Goal: Task Accomplishment & Management: Use online tool/utility

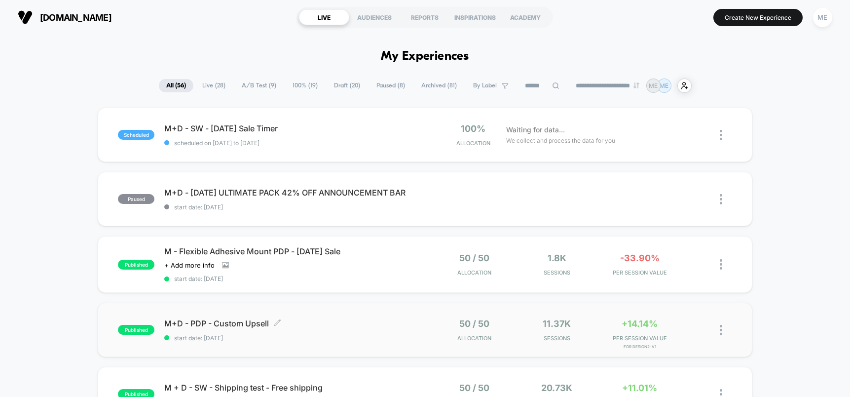
click at [385, 325] on span "M+D - PDP - Custom Upsell Click to edit experience details" at bounding box center [294, 323] width 261 height 10
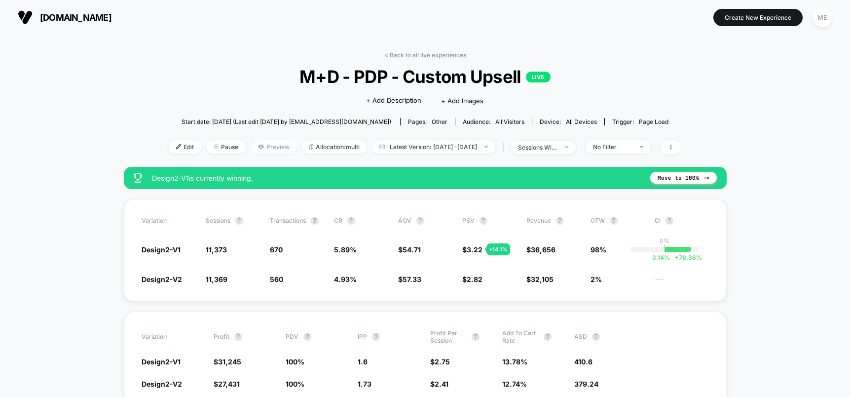
click at [267, 148] on span "Preview" at bounding box center [274, 146] width 46 height 13
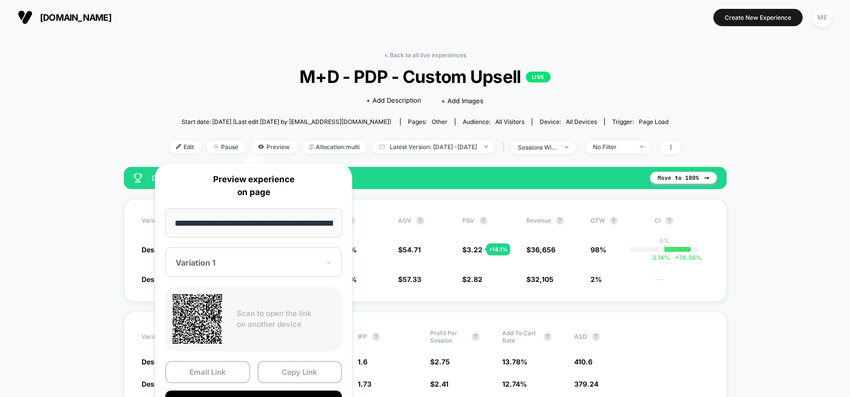
click at [253, 268] on div "Variation 1" at bounding box center [248, 263] width 146 height 12
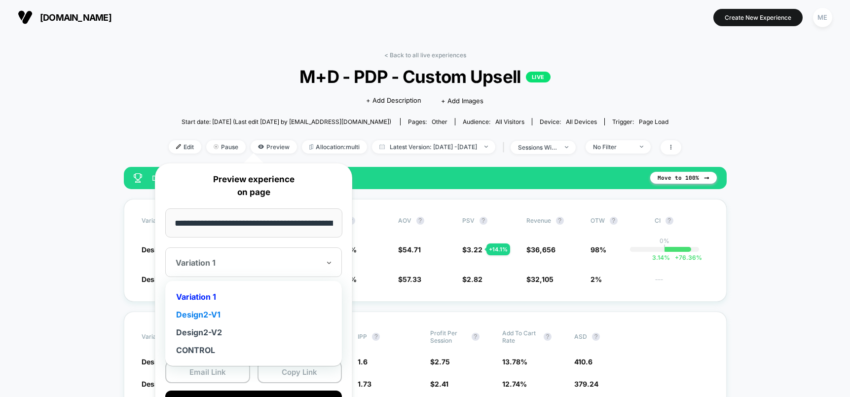
click at [217, 314] on div "Design2-V1" at bounding box center [253, 315] width 167 height 18
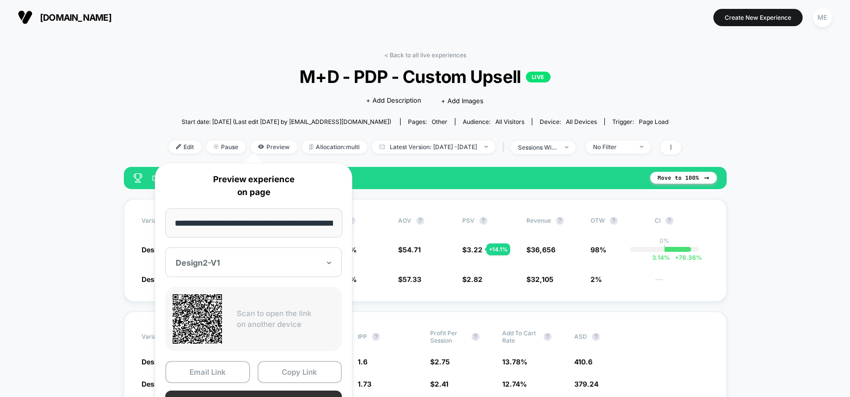
click at [252, 390] on button "Preview" at bounding box center [253, 401] width 177 height 22
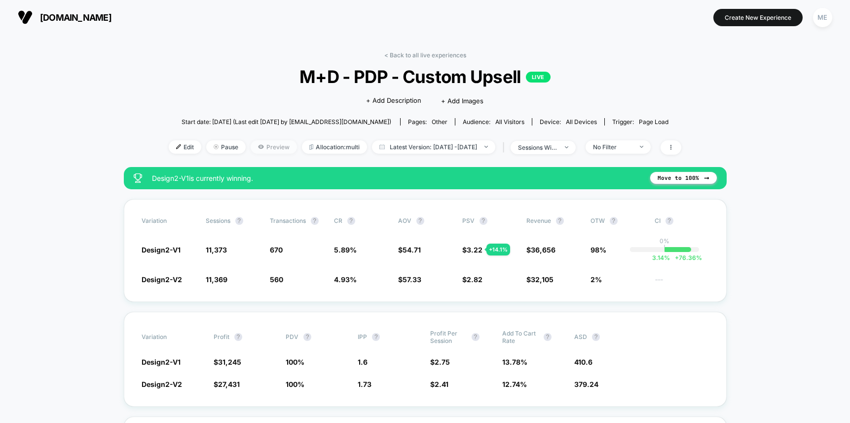
click at [269, 145] on span "Preview" at bounding box center [274, 146] width 46 height 13
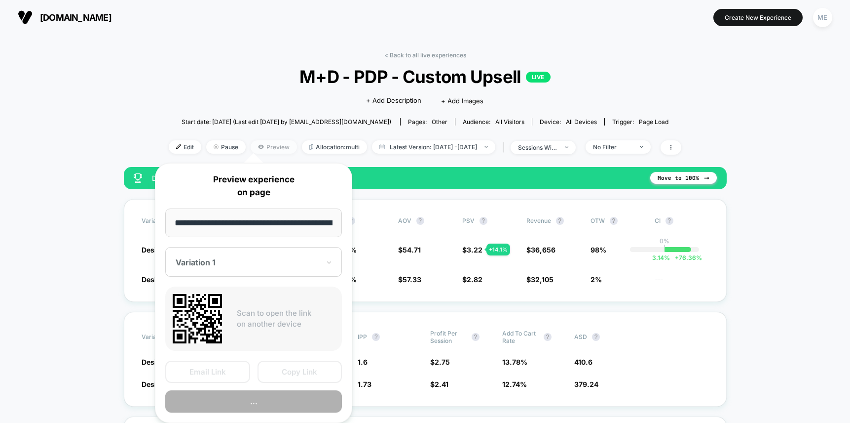
scroll to position [0, 155]
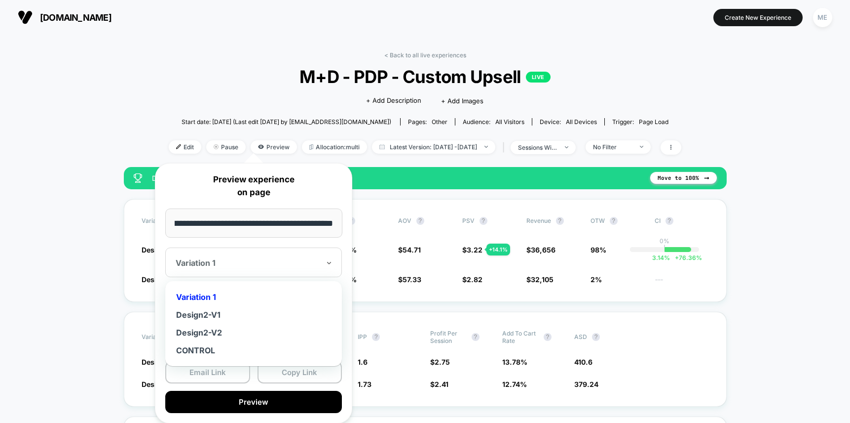
click at [266, 266] on div at bounding box center [248, 263] width 144 height 10
click at [219, 314] on div "Design2-V1" at bounding box center [253, 315] width 167 height 18
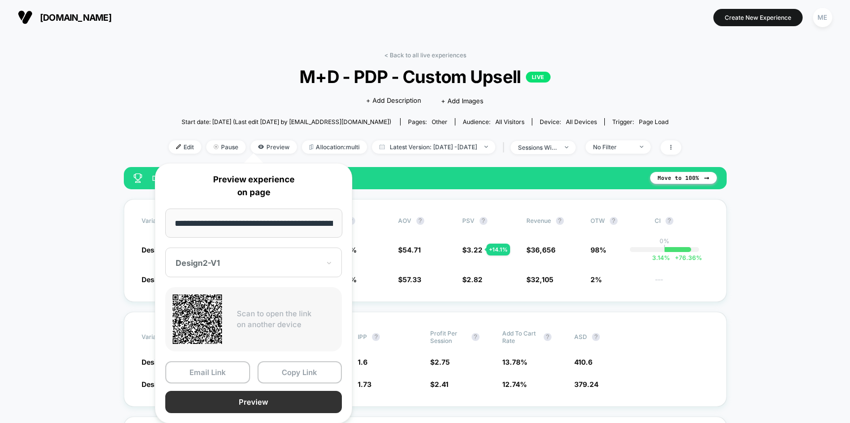
click at [283, 396] on button "Preview" at bounding box center [253, 401] width 177 height 22
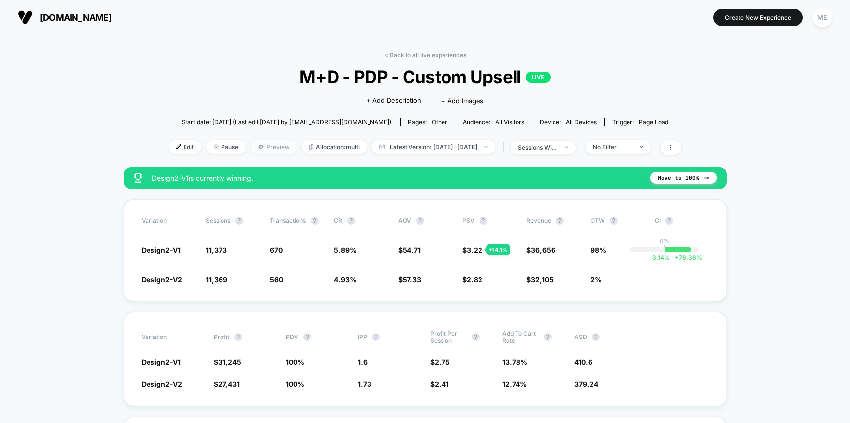
click at [251, 143] on span "Preview" at bounding box center [274, 146] width 46 height 13
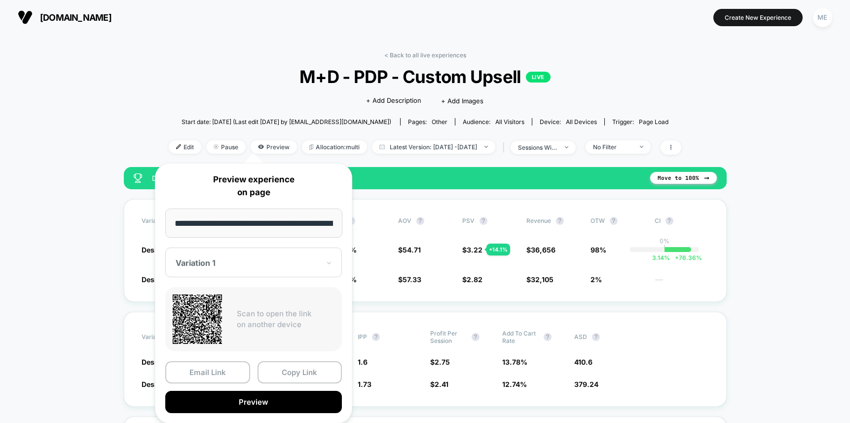
click at [249, 263] on div at bounding box center [248, 263] width 144 height 10
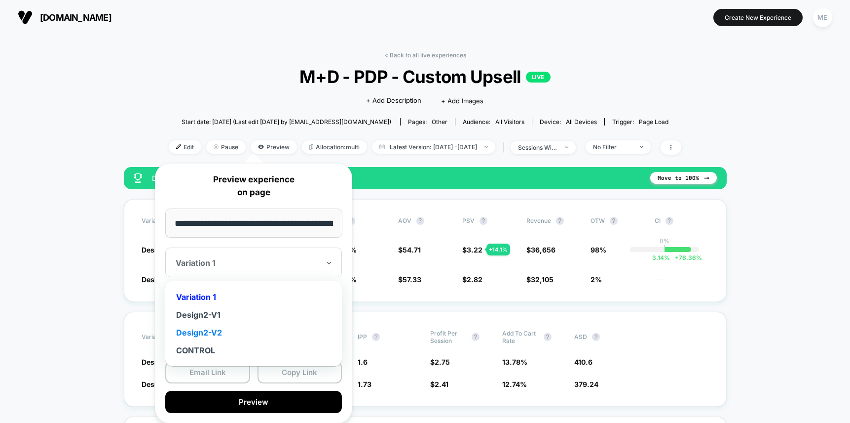
click at [214, 333] on div "Design2-V2" at bounding box center [253, 332] width 167 height 18
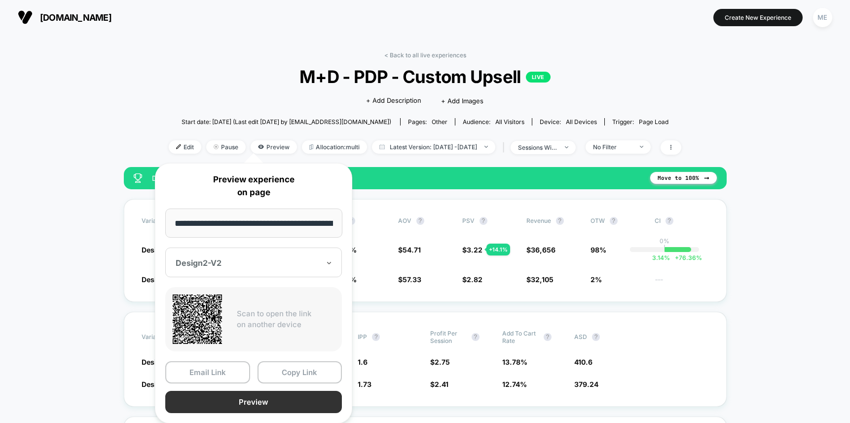
click at [244, 396] on button "Preview" at bounding box center [253, 401] width 177 height 22
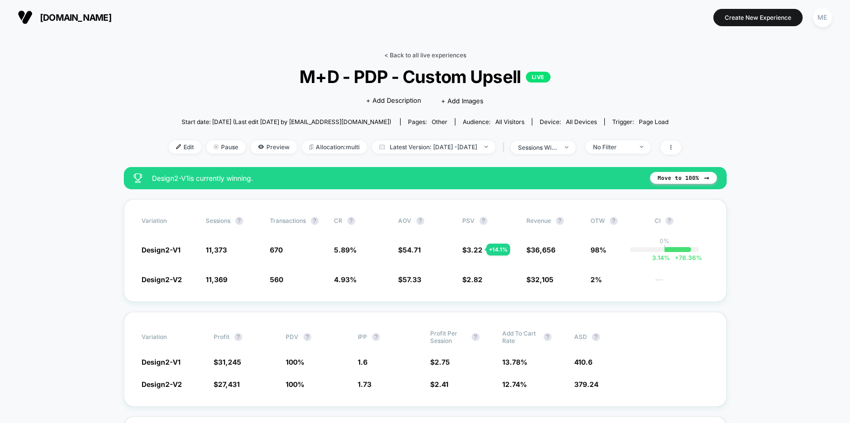
click at [447, 53] on link "< Back to all live experiences" at bounding box center [425, 54] width 82 height 7
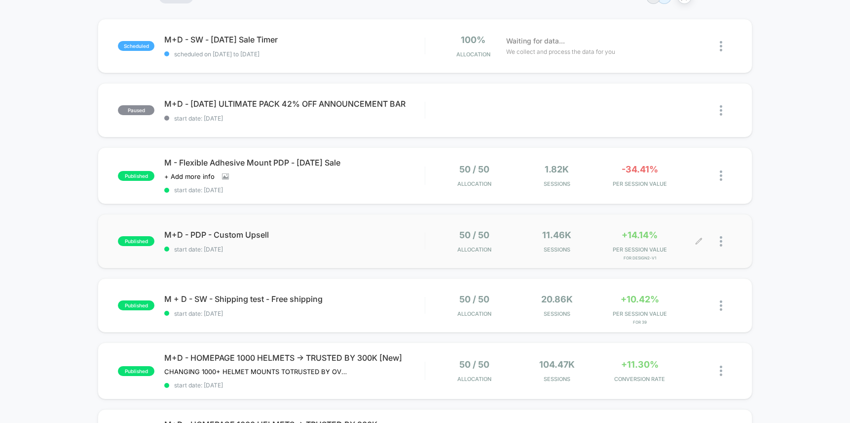
click at [423, 233] on span "M+D - PDP - Custom Upsell" at bounding box center [294, 235] width 261 height 10
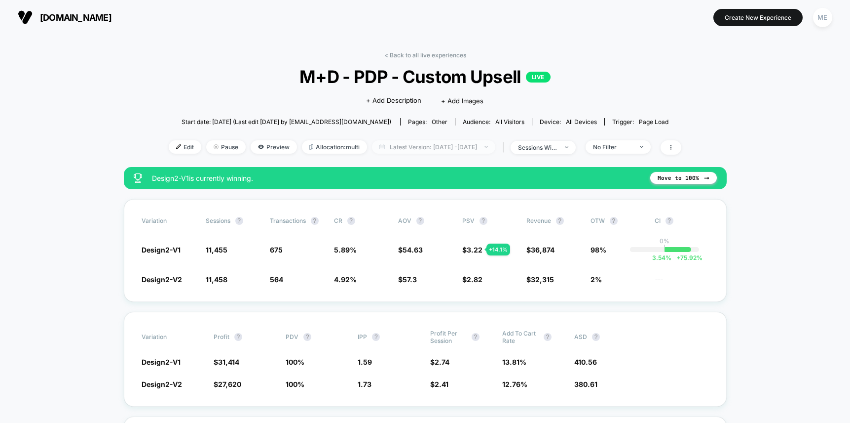
click at [429, 148] on span "Latest Version: [DATE] - [DATE]" at bounding box center [433, 146] width 123 height 13
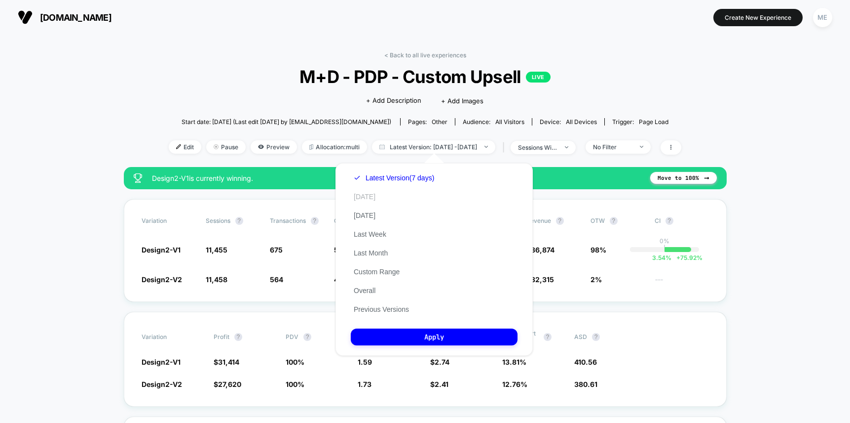
click at [368, 198] on button "[DATE]" at bounding box center [365, 196] width 28 height 9
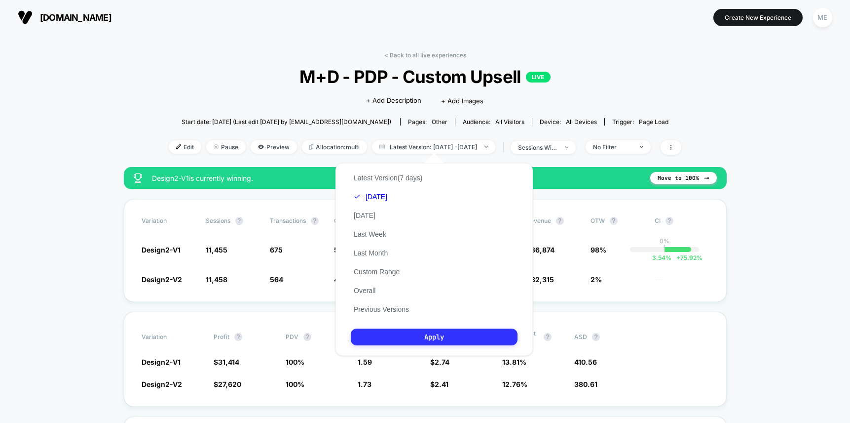
click at [438, 338] on button "Apply" at bounding box center [434, 336] width 167 height 17
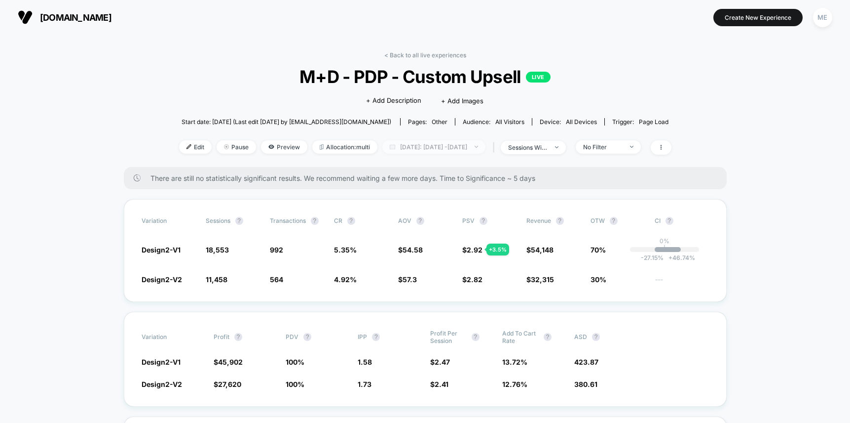
click at [441, 149] on span "[DATE]: [DATE] - [DATE]" at bounding box center [434, 146] width 103 height 13
select select "*"
select select "****"
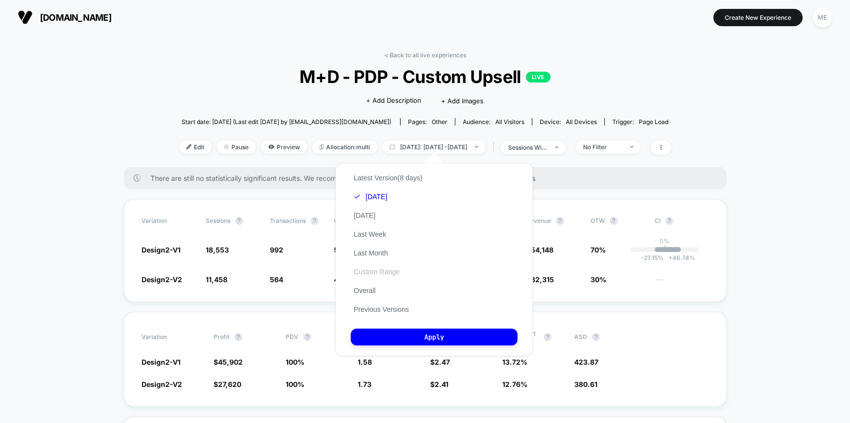
click at [384, 274] on button "Custom Range" at bounding box center [377, 271] width 52 height 9
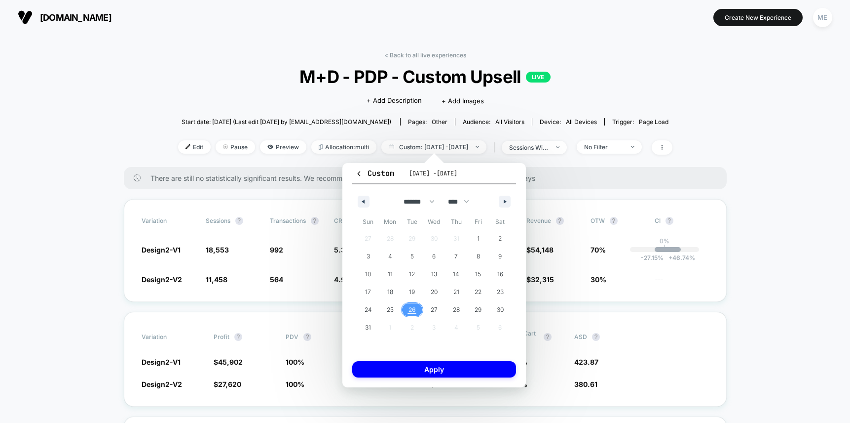
click at [413, 308] on span "26" at bounding box center [412, 310] width 7 height 18
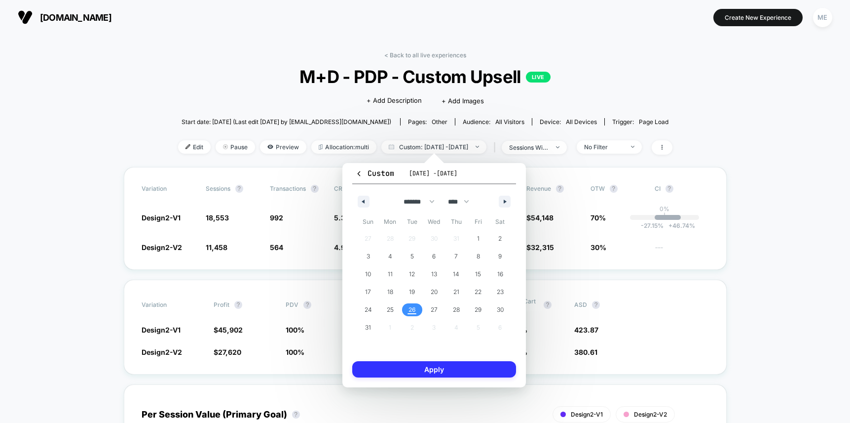
click at [424, 370] on button "Apply" at bounding box center [434, 369] width 164 height 16
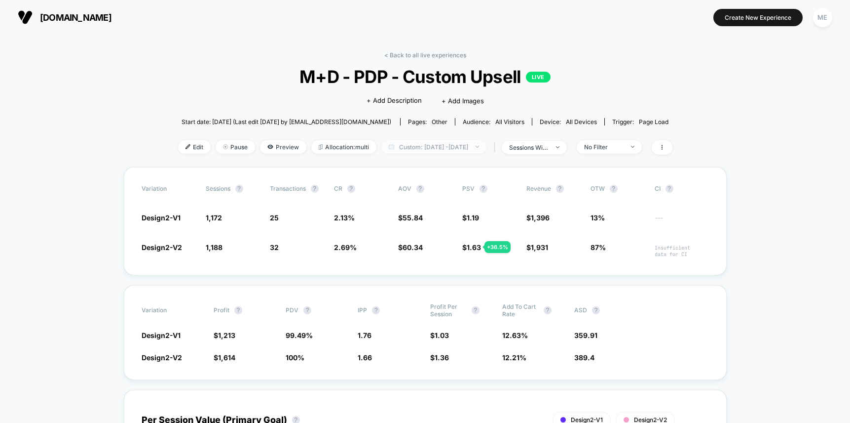
click at [470, 149] on span "Custom: [DATE] - [DATE]" at bounding box center [434, 146] width 105 height 13
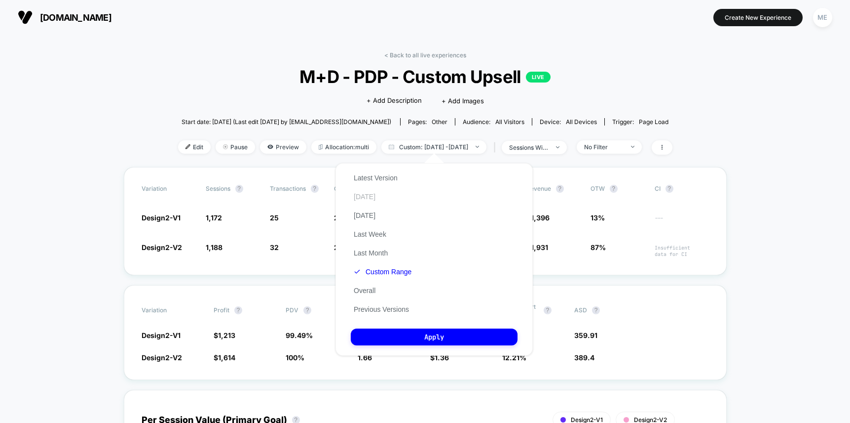
click at [366, 194] on button "[DATE]" at bounding box center [365, 196] width 28 height 9
click at [369, 212] on button "[DATE]" at bounding box center [365, 215] width 28 height 9
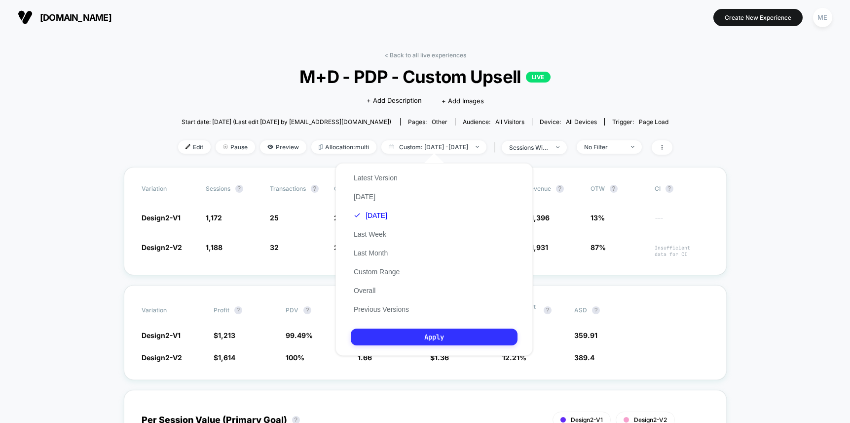
click at [457, 341] on button "Apply" at bounding box center [434, 336] width 167 height 17
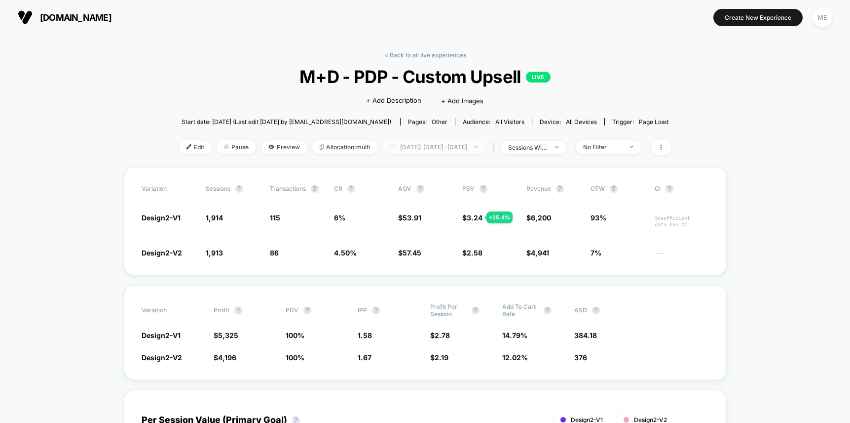
click at [473, 146] on span "[DATE]: [DATE] - [DATE]" at bounding box center [434, 146] width 103 height 13
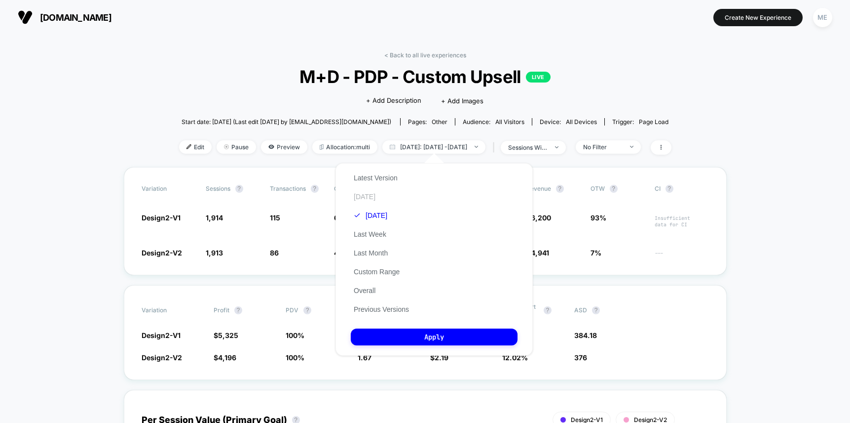
click at [368, 197] on button "[DATE]" at bounding box center [365, 196] width 28 height 9
click at [447, 337] on button "Apply" at bounding box center [434, 336] width 167 height 17
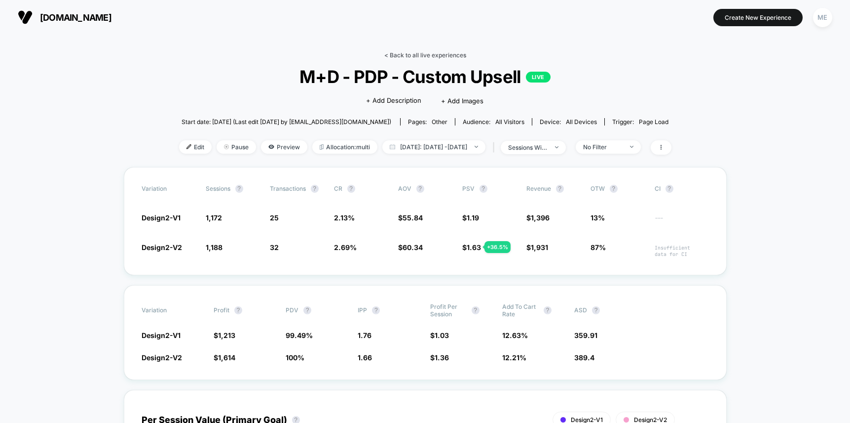
click at [407, 57] on link "< Back to all live experiences" at bounding box center [425, 54] width 82 height 7
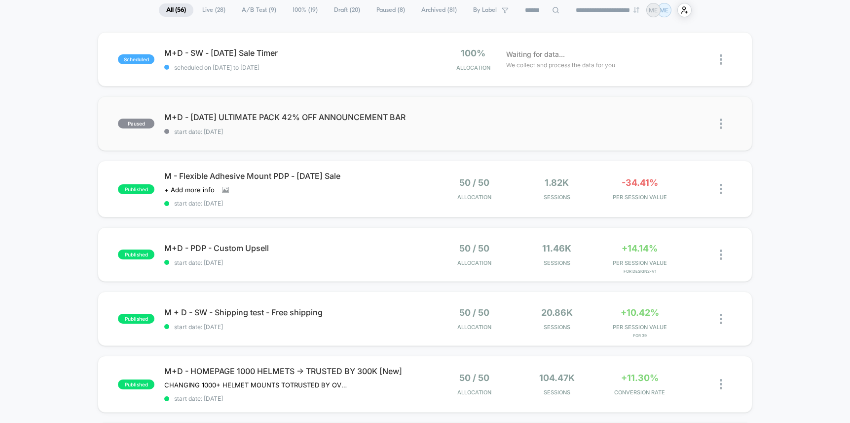
scroll to position [110, 0]
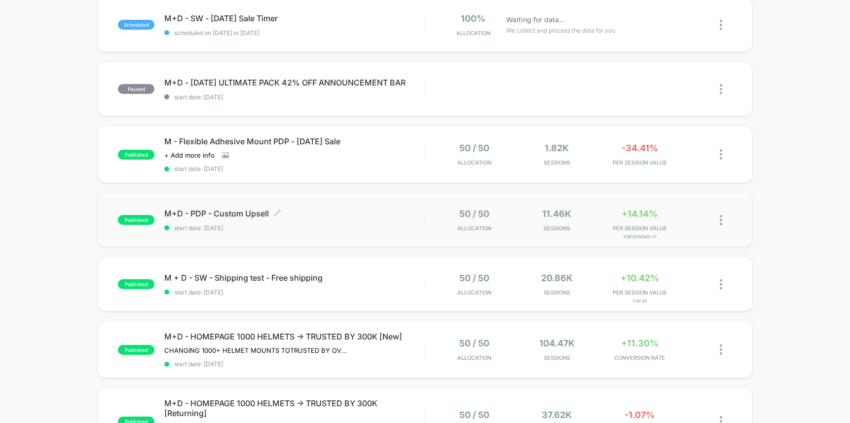
click at [380, 221] on div "M+D - PDP - Custom Upsell Click to edit experience details Click to edit experi…" at bounding box center [294, 219] width 261 height 23
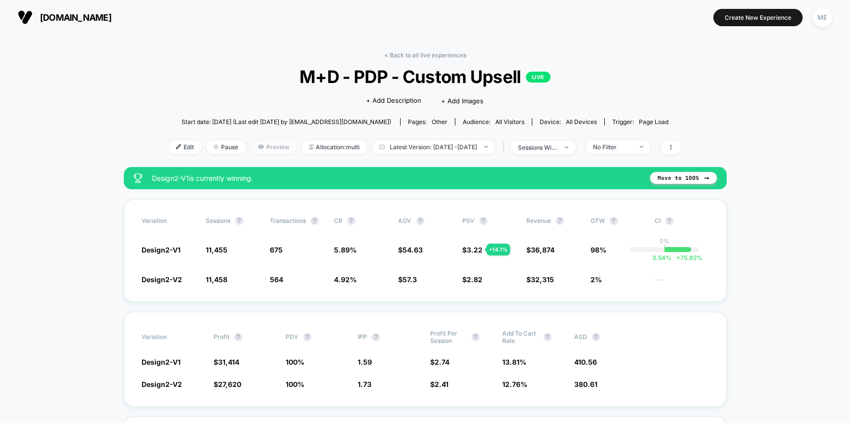
click at [262, 146] on span "Preview" at bounding box center [274, 146] width 46 height 13
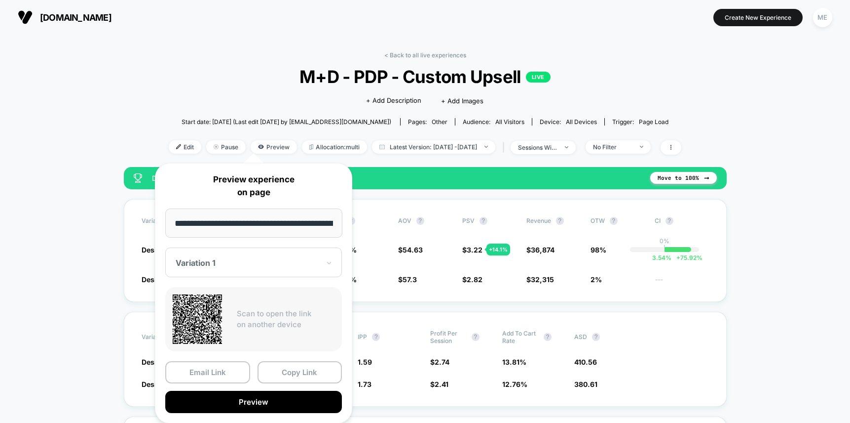
click at [236, 255] on div "Variation 1" at bounding box center [253, 262] width 177 height 30
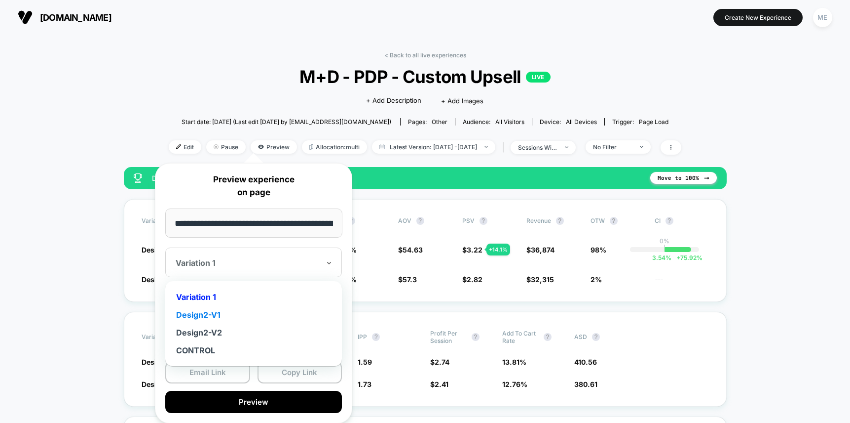
click at [215, 315] on div "Design2-V1" at bounding box center [253, 315] width 167 height 18
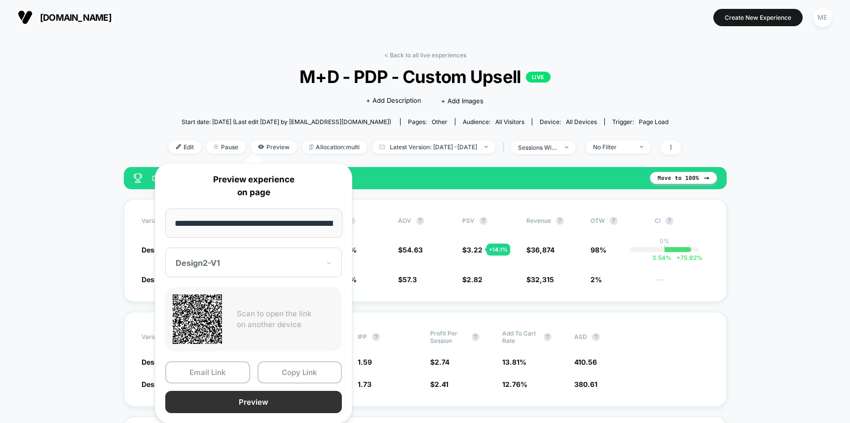
click at [248, 397] on button "Preview" at bounding box center [253, 401] width 177 height 22
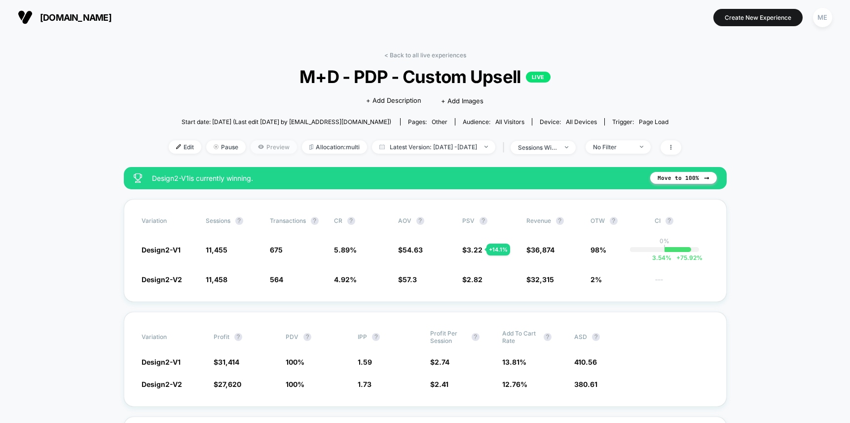
click at [251, 144] on span "Preview" at bounding box center [274, 146] width 46 height 13
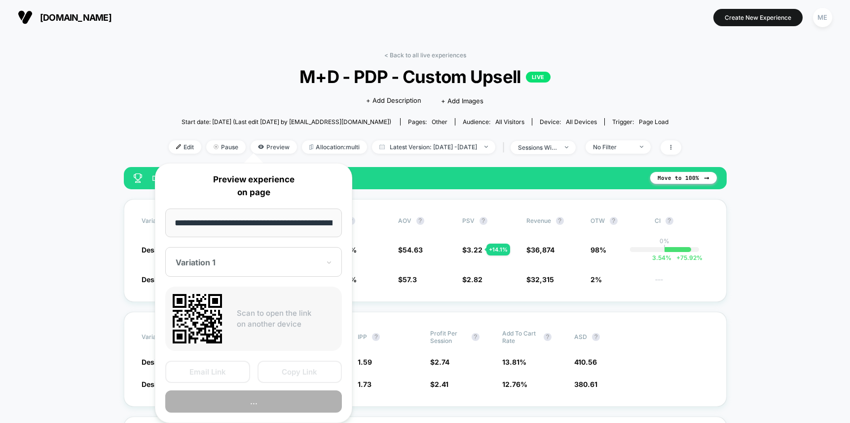
scroll to position [0, 155]
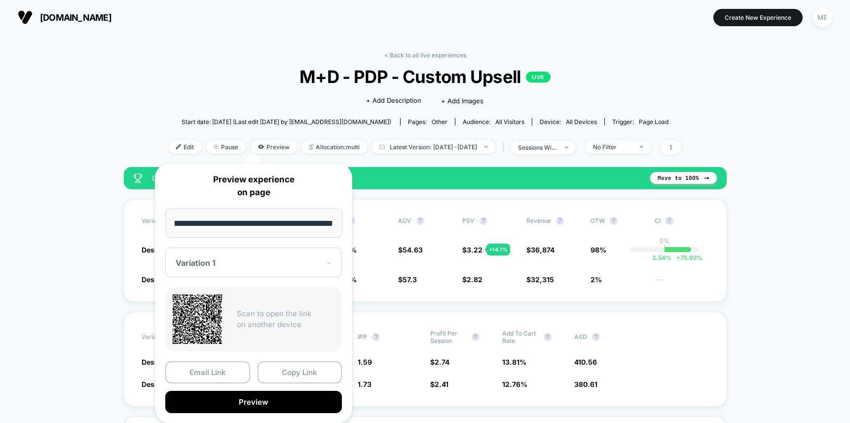
click at [239, 262] on div at bounding box center [248, 263] width 144 height 10
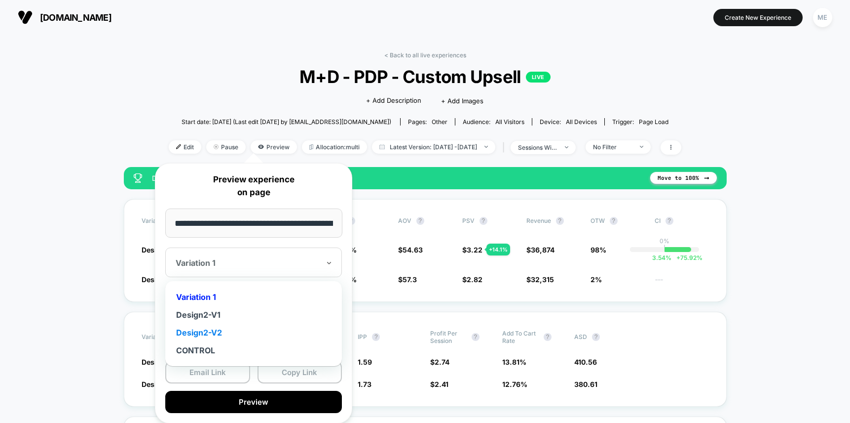
click at [220, 331] on div "Design2-V2" at bounding box center [253, 332] width 167 height 18
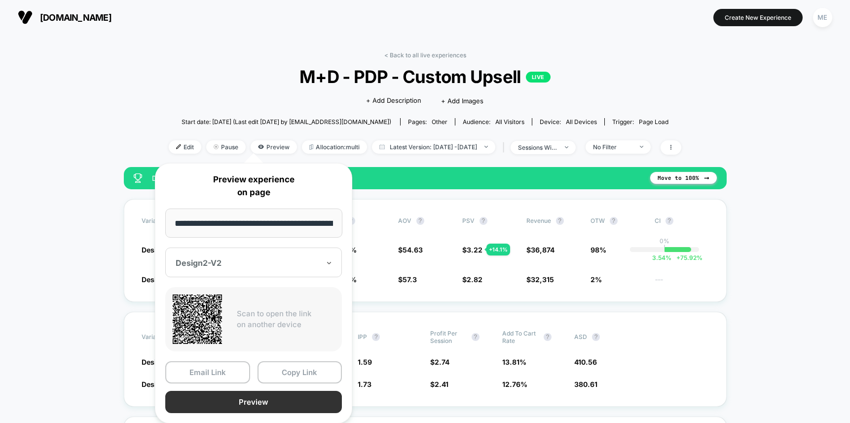
click at [259, 403] on button "Preview" at bounding box center [253, 401] width 177 height 22
